Goal: Find specific page/section: Find specific page/section

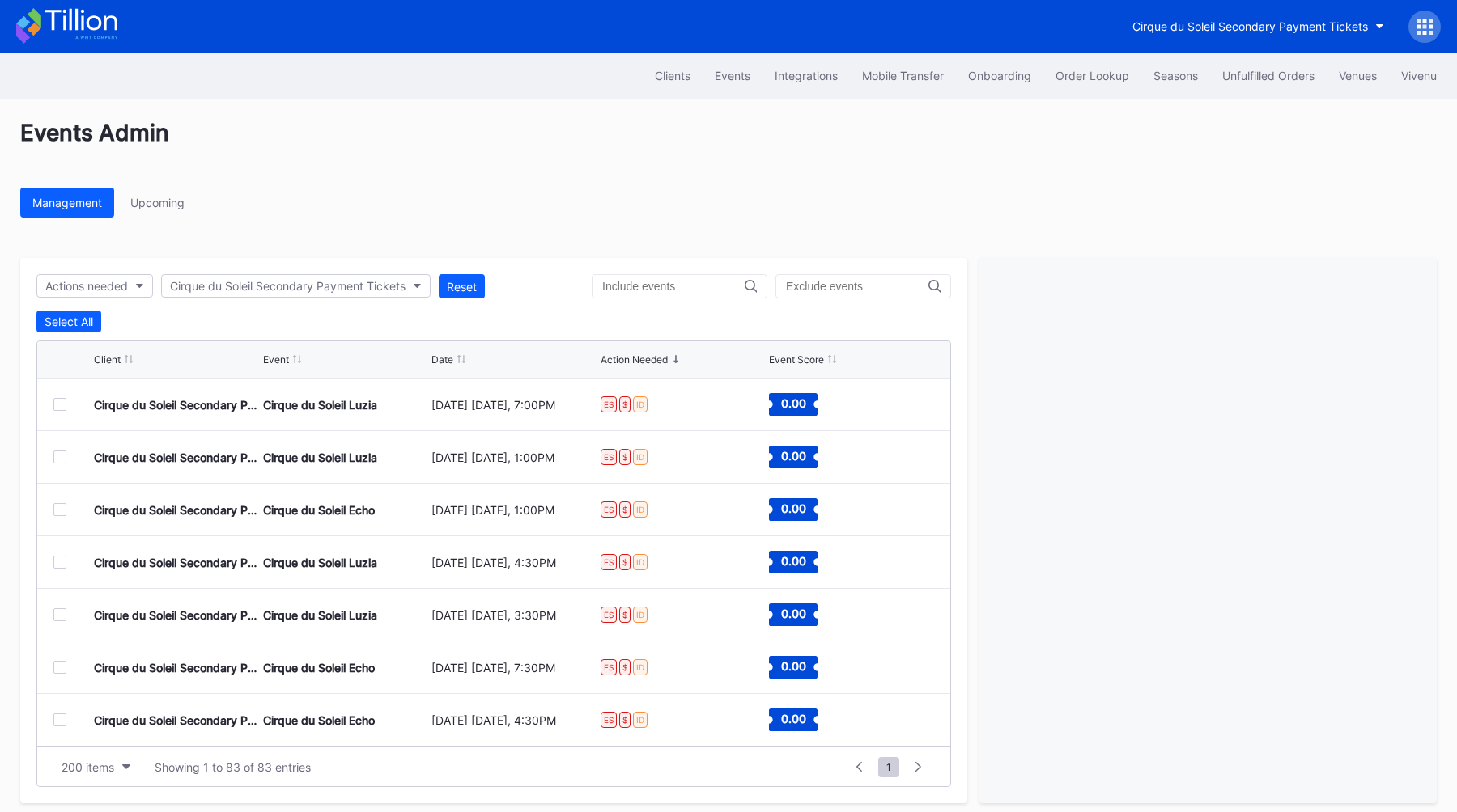
click at [1418, 32] on icon at bounding box center [1418, 32] width 4 height 4
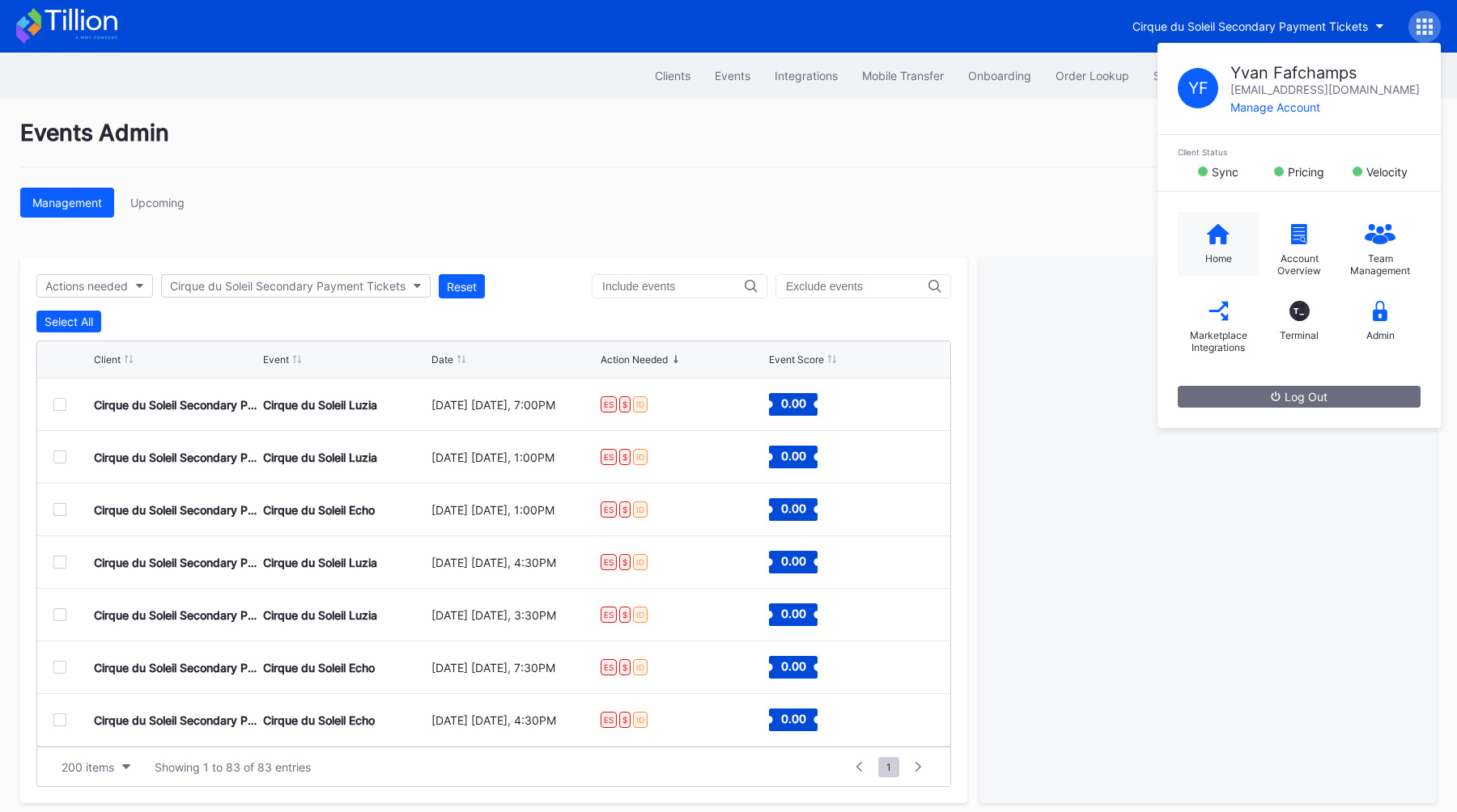
click at [1187, 254] on div "Home" at bounding box center [1218, 245] width 81 height 65
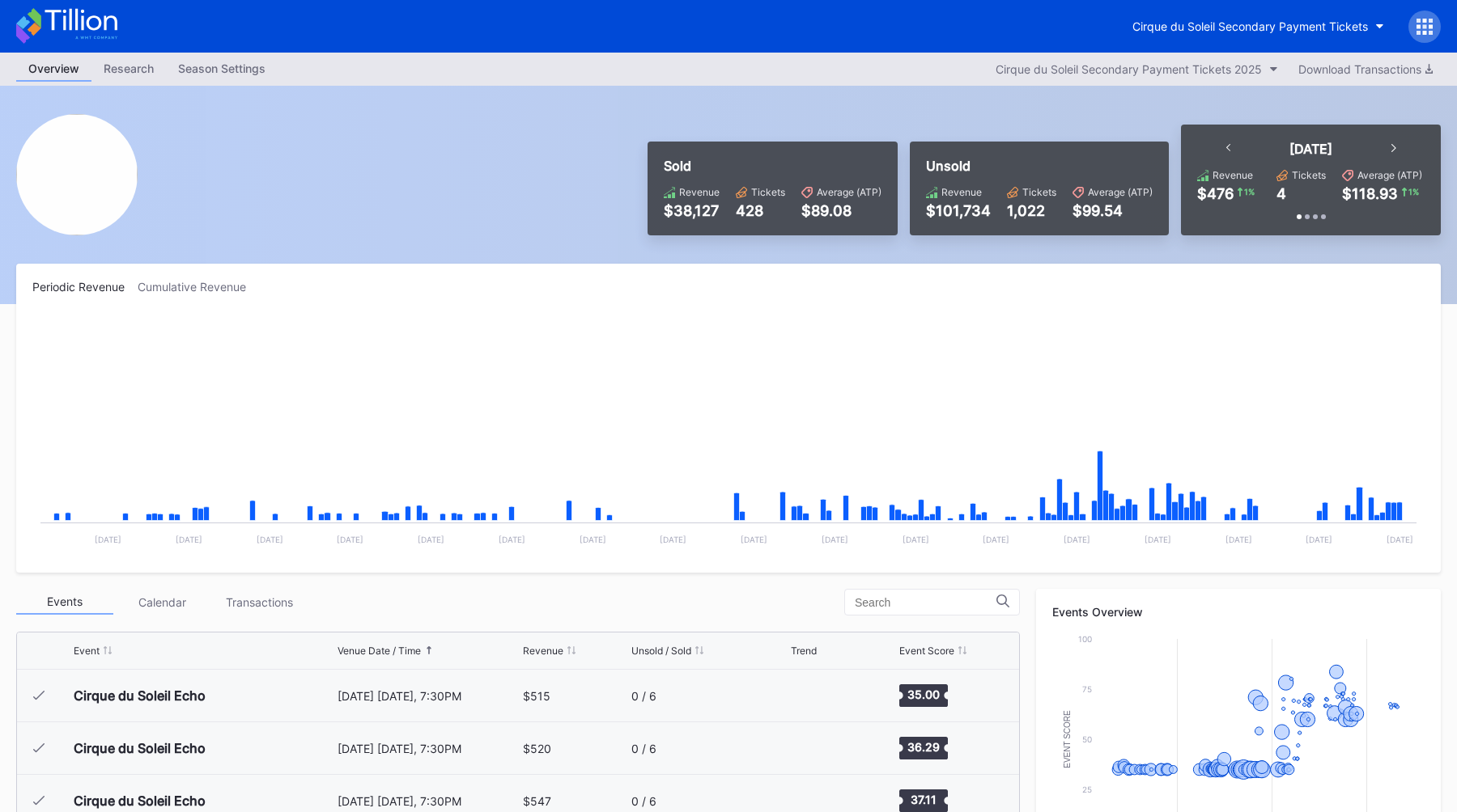
scroll to position [2735, 0]
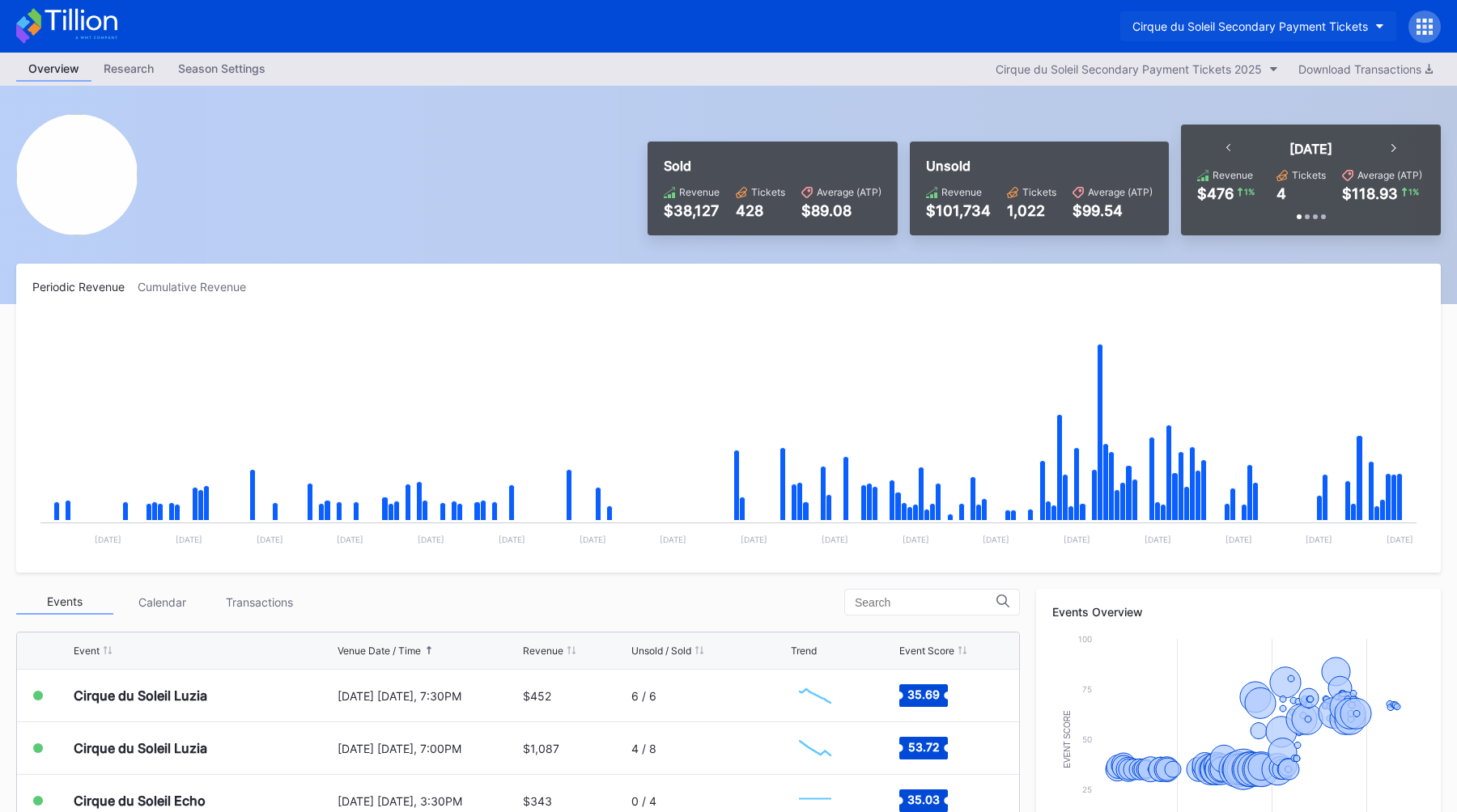
click at [1174, 29] on div "Cirque du Soleil Secondary Payment Tickets" at bounding box center [1250, 26] width 236 height 14
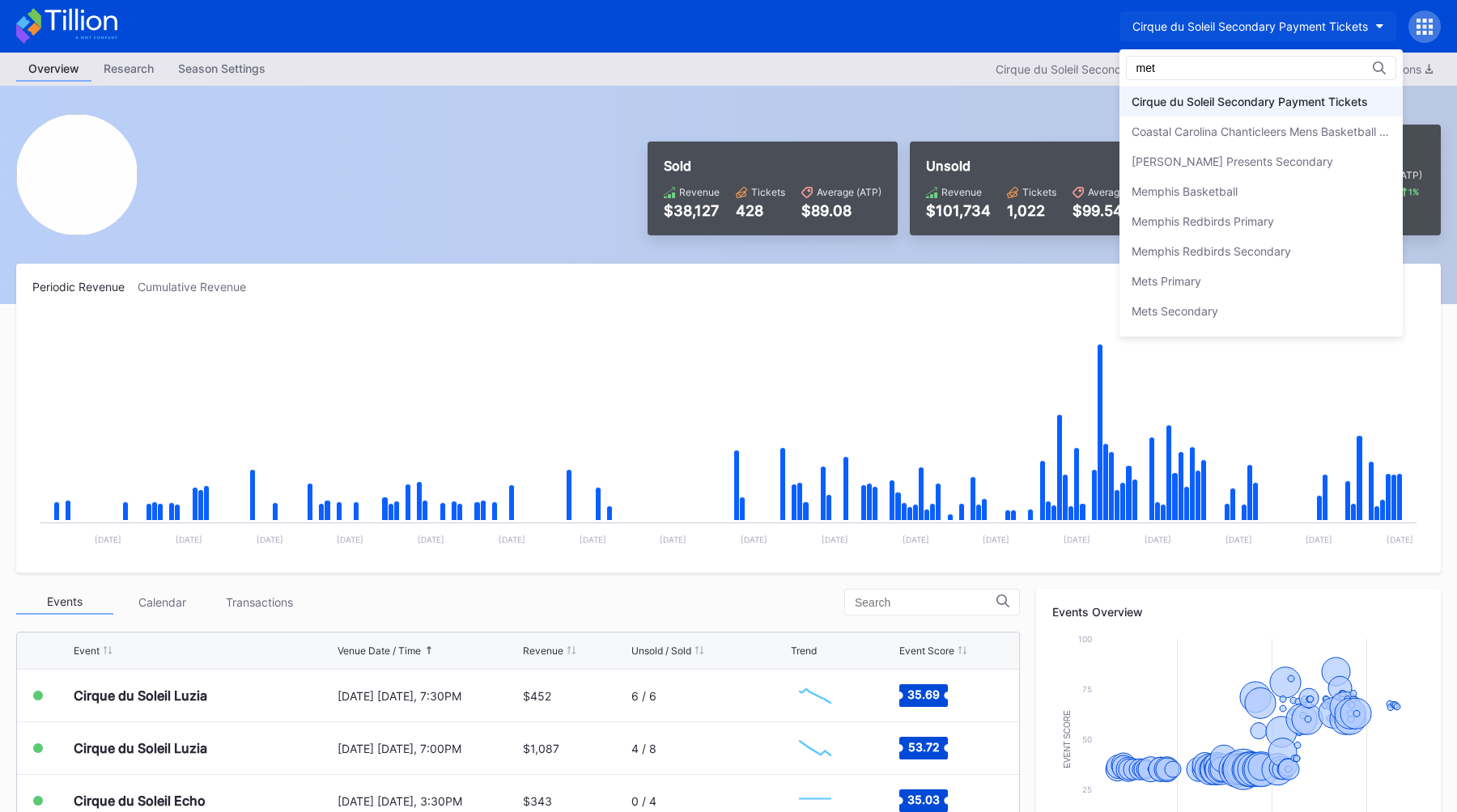
scroll to position [0, 0]
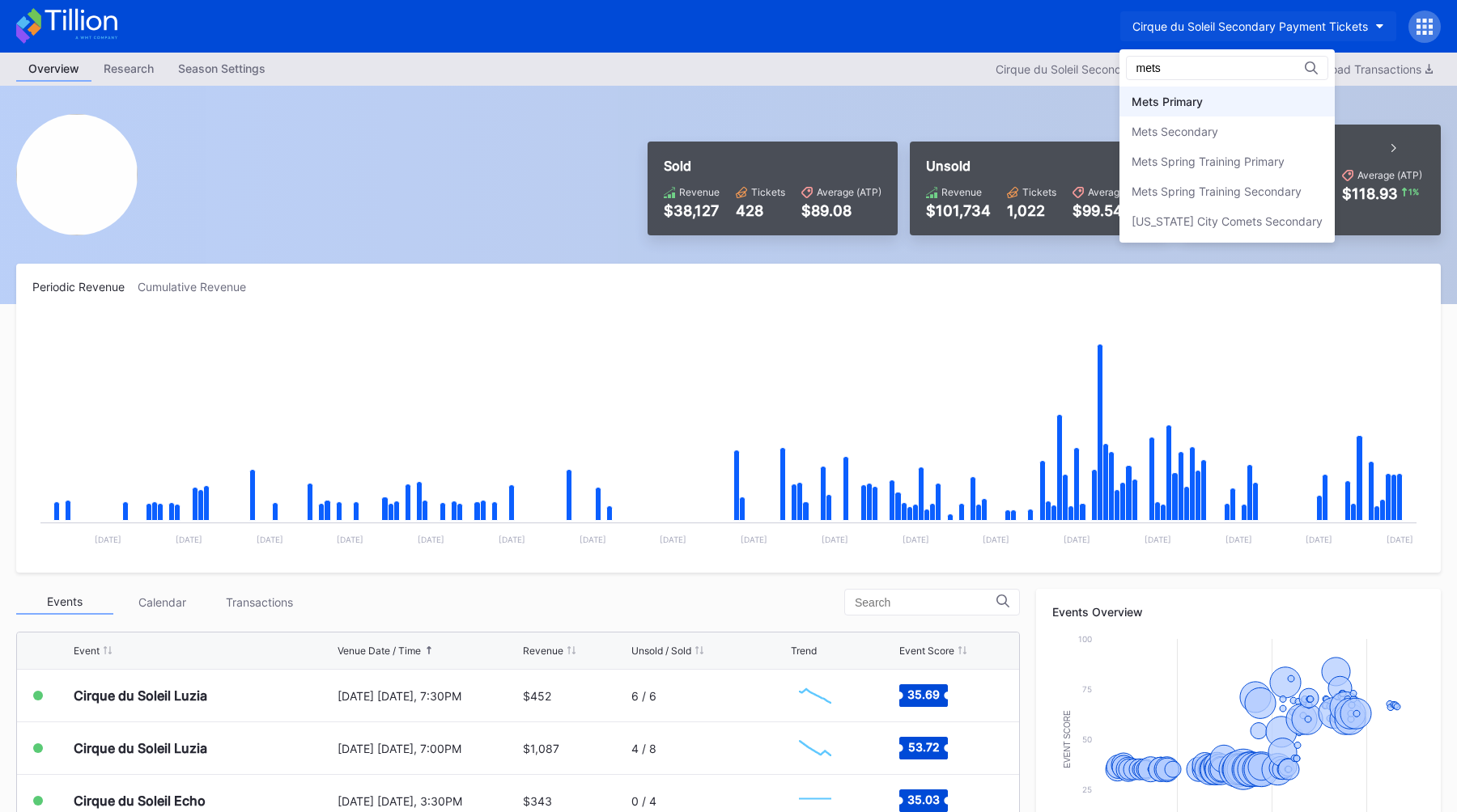
type input "mets"
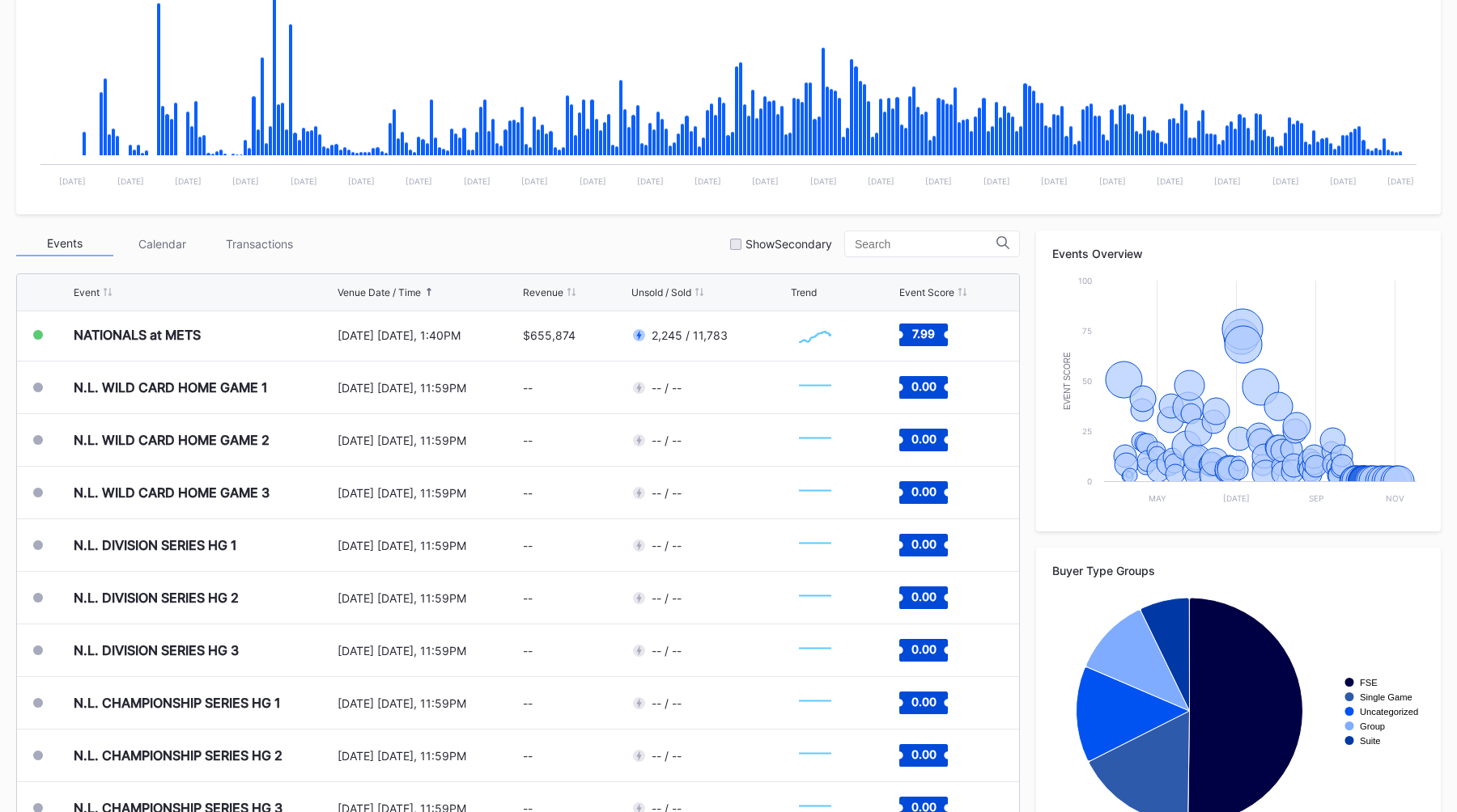
scroll to position [360, 0]
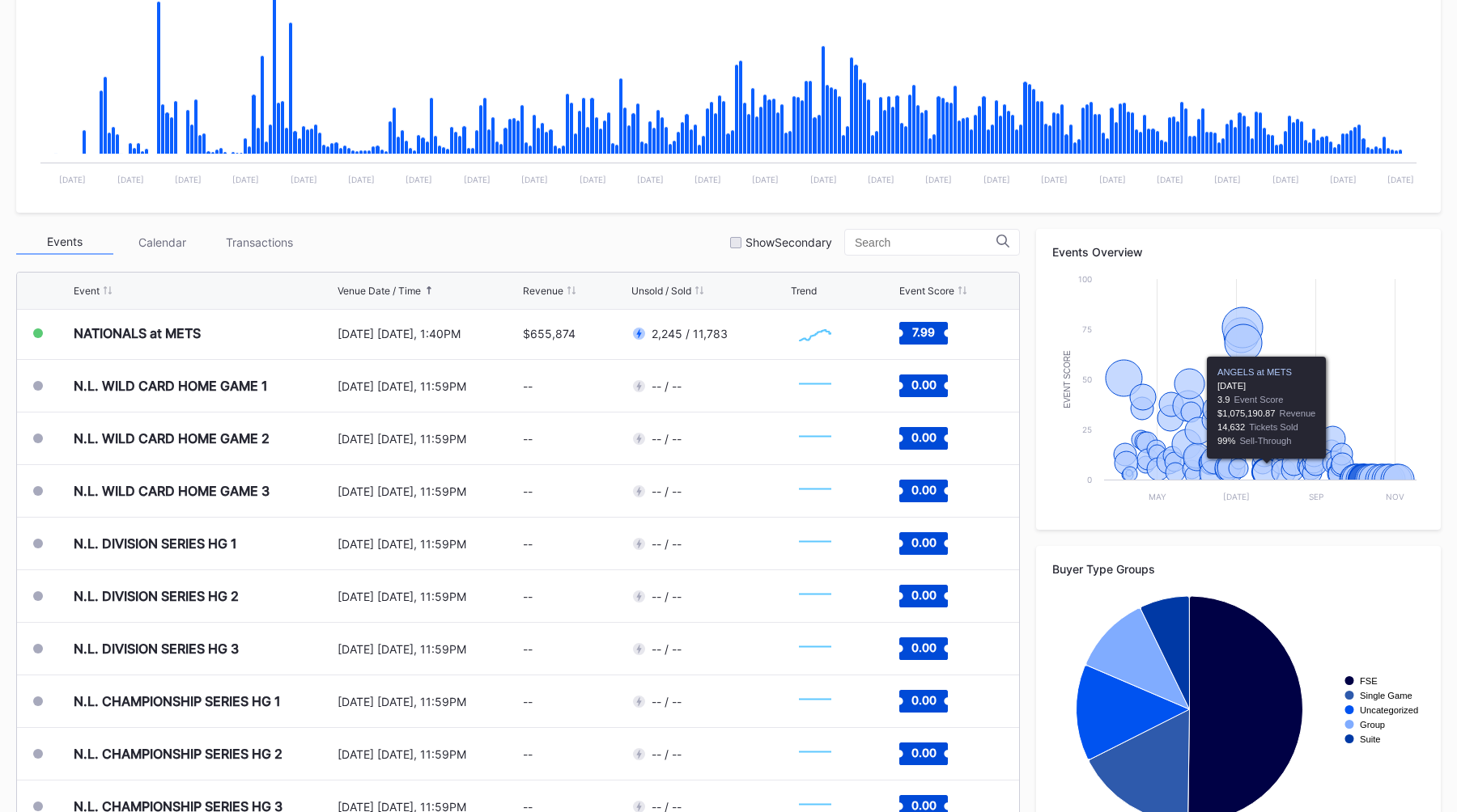
click at [1265, 471] on icon "Chart title" at bounding box center [1265, 472] width 27 height 27
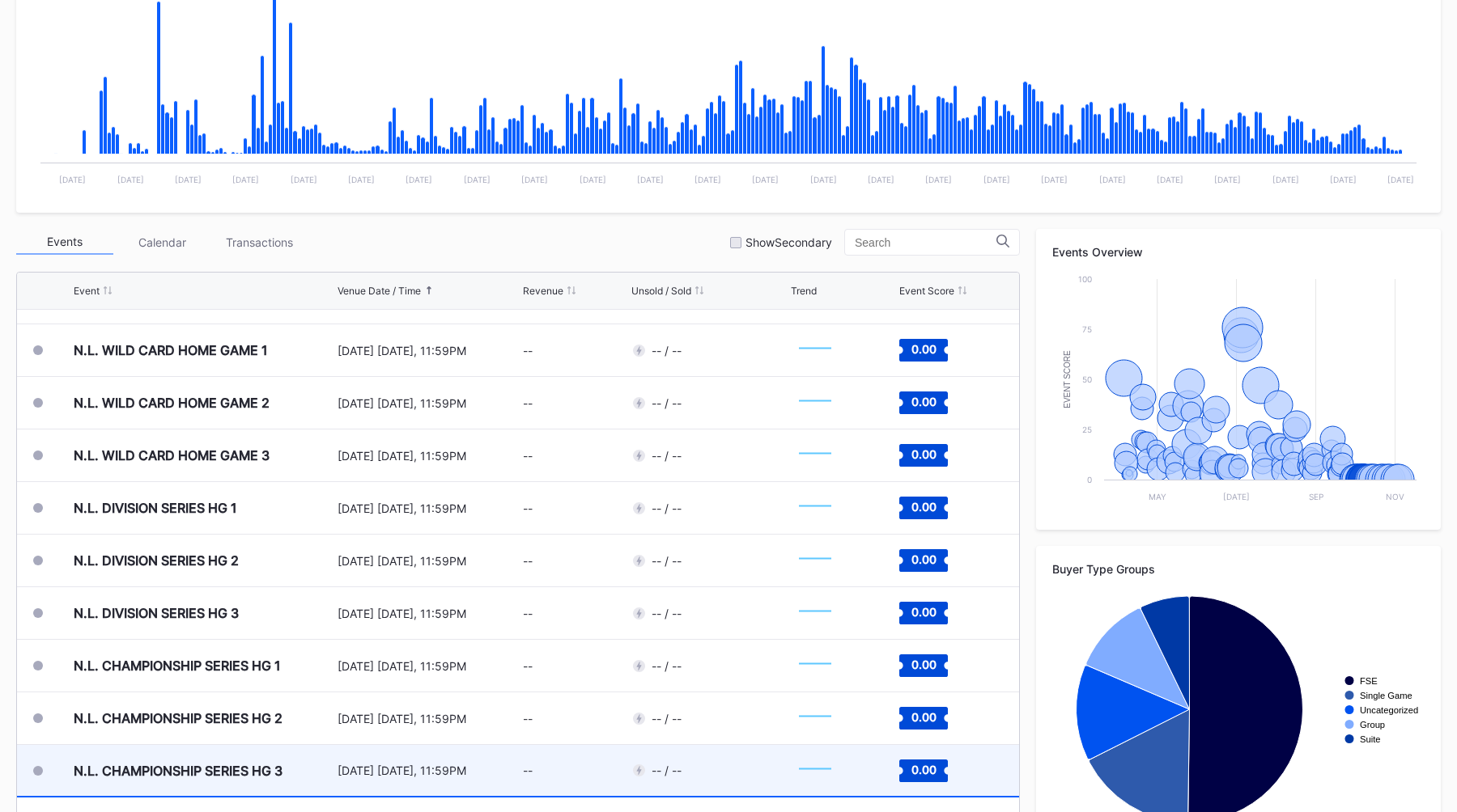
scroll to position [4197, 0]
